Goal: Task Accomplishment & Management: Complete application form

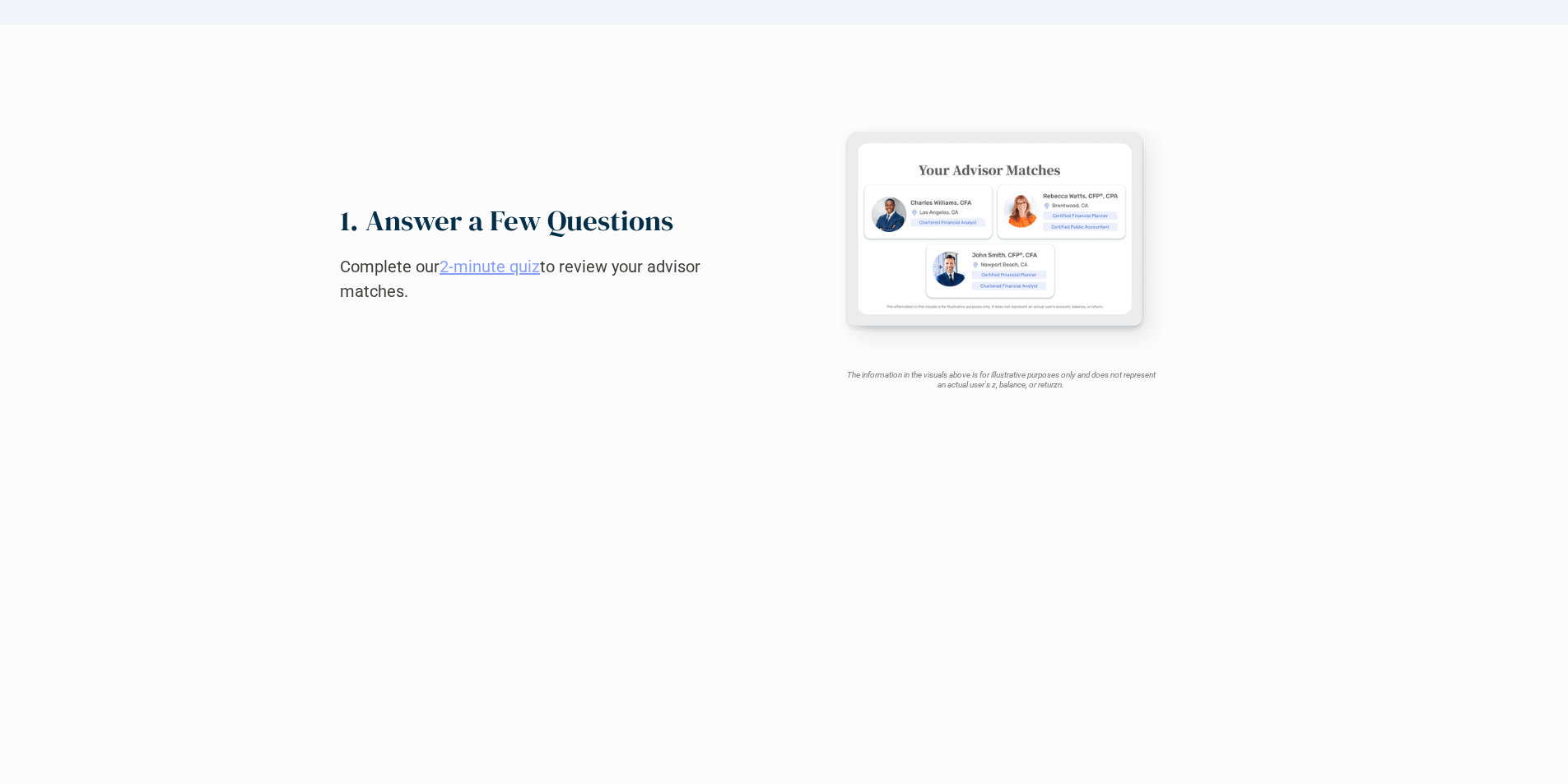
scroll to position [1568, 0]
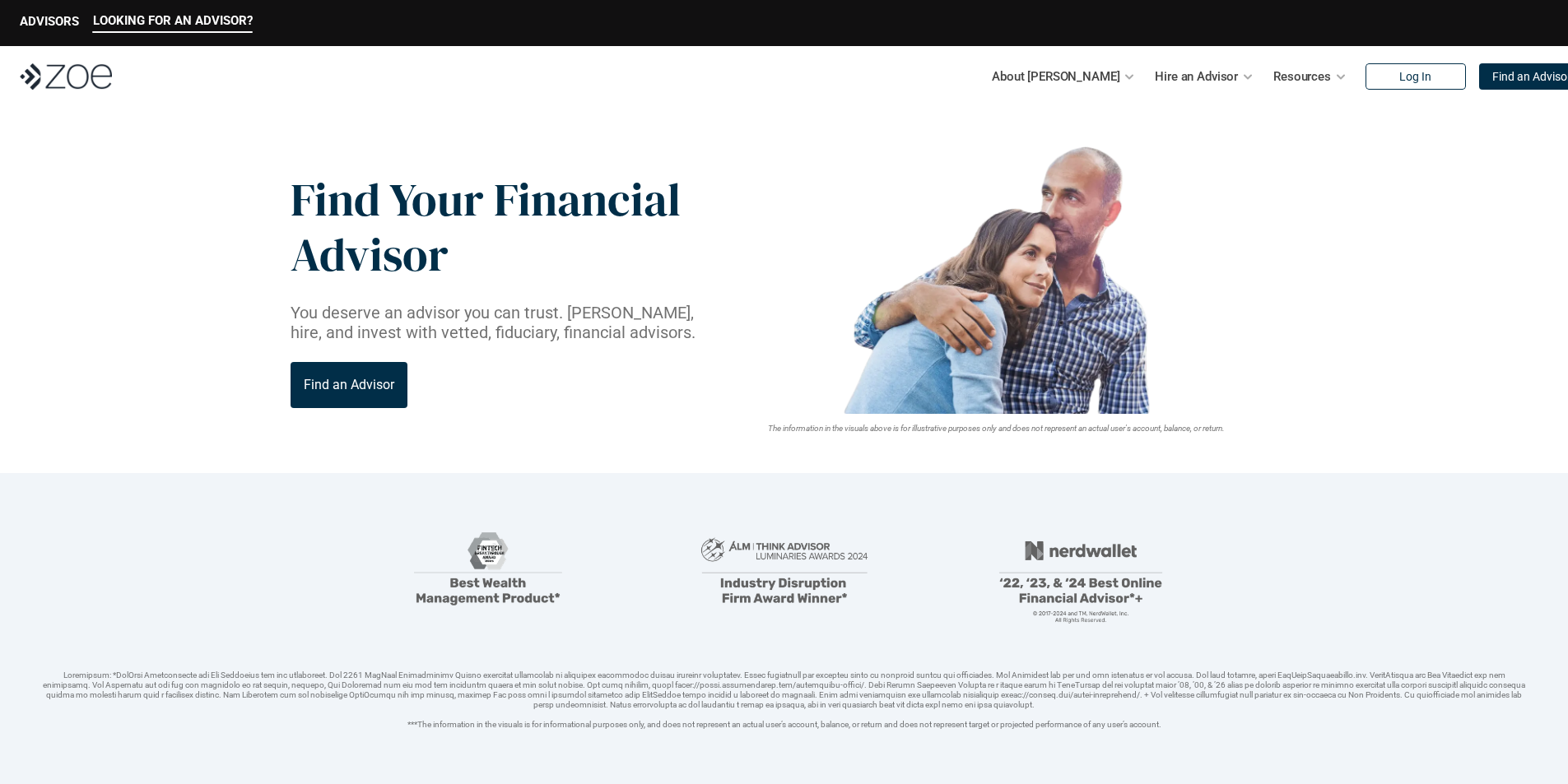
click at [66, 76] on img at bounding box center [65, 76] width 92 height 26
click at [1495, 76] on p "Find an Advisor" at bounding box center [1532, 76] width 79 height 14
